Goal: Task Accomplishment & Management: Complete application form

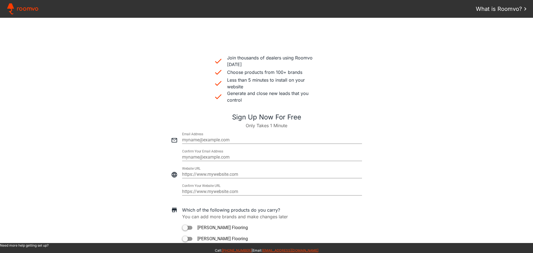
scroll to position [139, 0]
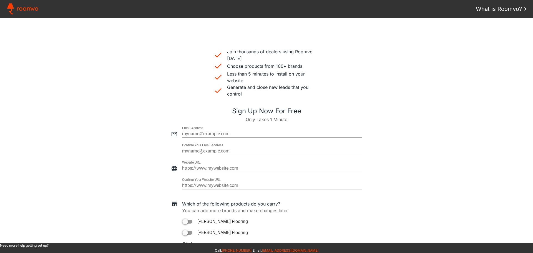
click at [200, 131] on input "email" at bounding box center [272, 133] width 180 height 7
paste input "[PERSON_NAME][EMAIL_ADDRESS][DOMAIN_NAME]"
type input "[PERSON_NAME][EMAIL_ADDRESS][DOMAIN_NAME]"
type paper-input "[PERSON_NAME][EMAIL_ADDRESS][DOMAIN_NAME]"
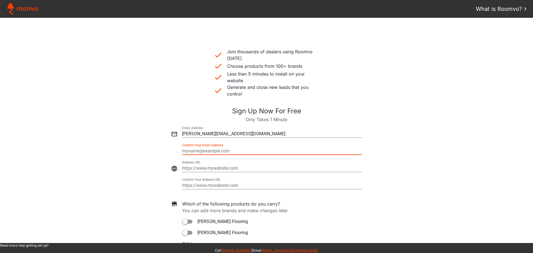
click at [188, 152] on input "email" at bounding box center [272, 151] width 180 height 7
type input "[PERSON_NAME][EMAIL_ADDRESS][DOMAIN_NAME]"
type paper-input "[PERSON_NAME][EMAIL_ADDRESS][DOMAIN_NAME]"
click at [184, 165] on input "https://" at bounding box center [272, 168] width 180 height 7
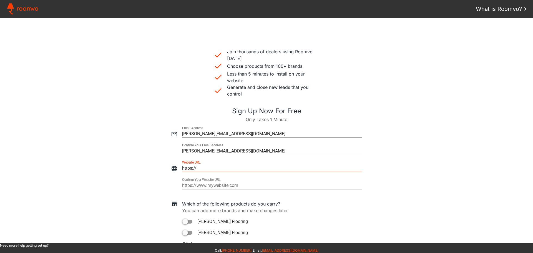
drag, startPoint x: 200, startPoint y: 168, endPoint x: 176, endPoint y: 165, distance: 24.0
click at [176, 165] on div at bounding box center [267, 165] width 522 height 17
type input "[URL][DOMAIN_NAME]"
type paper-input "[URL][DOMAIN_NAME]"
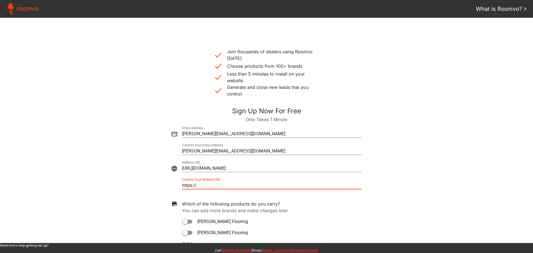
drag, startPoint x: 241, startPoint y: 186, endPoint x: 178, endPoint y: 184, distance: 62.7
click at [178, 184] on div at bounding box center [267, 182] width 522 height 17
type input "[URL][DOMAIN_NAME]"
type paper-input "[URL][DOMAIN_NAME]"
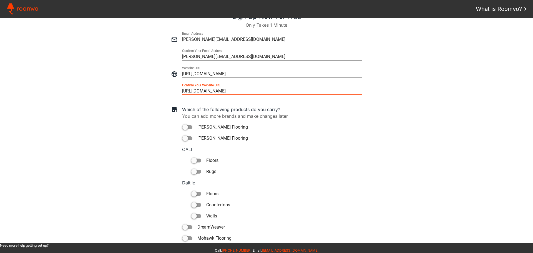
scroll to position [250, 0]
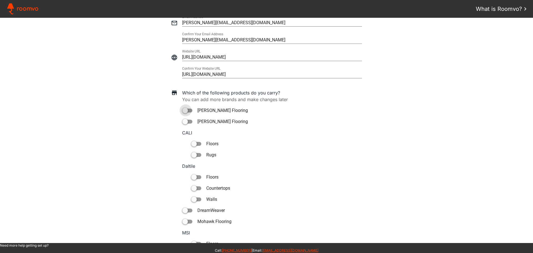
click at [184, 110] on div at bounding box center [185, 111] width 6 height 6
type paper-toggle-button "on"
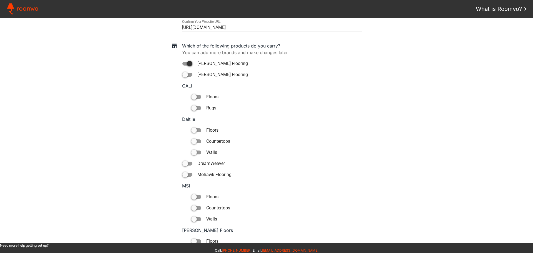
scroll to position [305, 0]
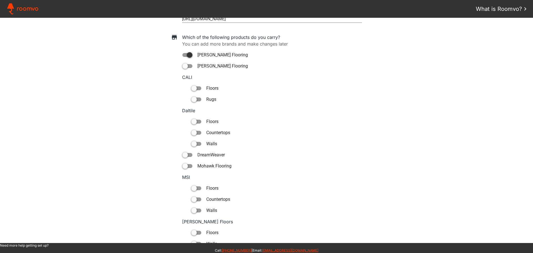
click at [182, 166] on div at bounding box center [185, 166] width 6 height 6
type paper-toggle-button "on"
click at [182, 153] on div at bounding box center [185, 155] width 6 height 6
type paper-toggle-button "on"
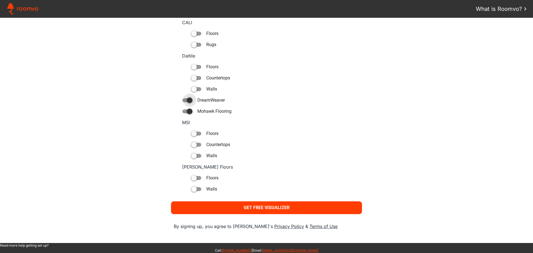
scroll to position [373, 0]
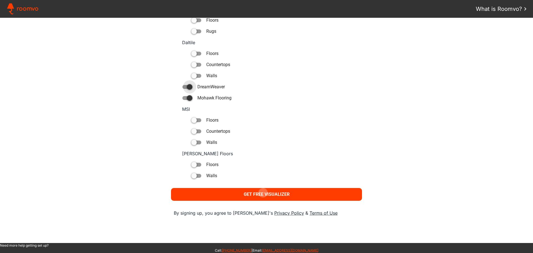
click at [0, 0] on slot "Get Free Visualizer" at bounding box center [0, 0] width 0 height 0
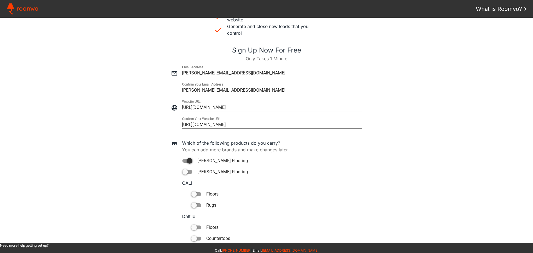
scroll to position [155, 0]
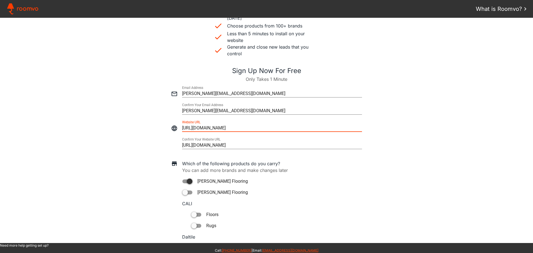
drag, startPoint x: 264, startPoint y: 127, endPoint x: 179, endPoint y: 127, distance: 85.2
click at [179, 127] on div at bounding box center [267, 125] width 522 height 17
